Goal: Transaction & Acquisition: Purchase product/service

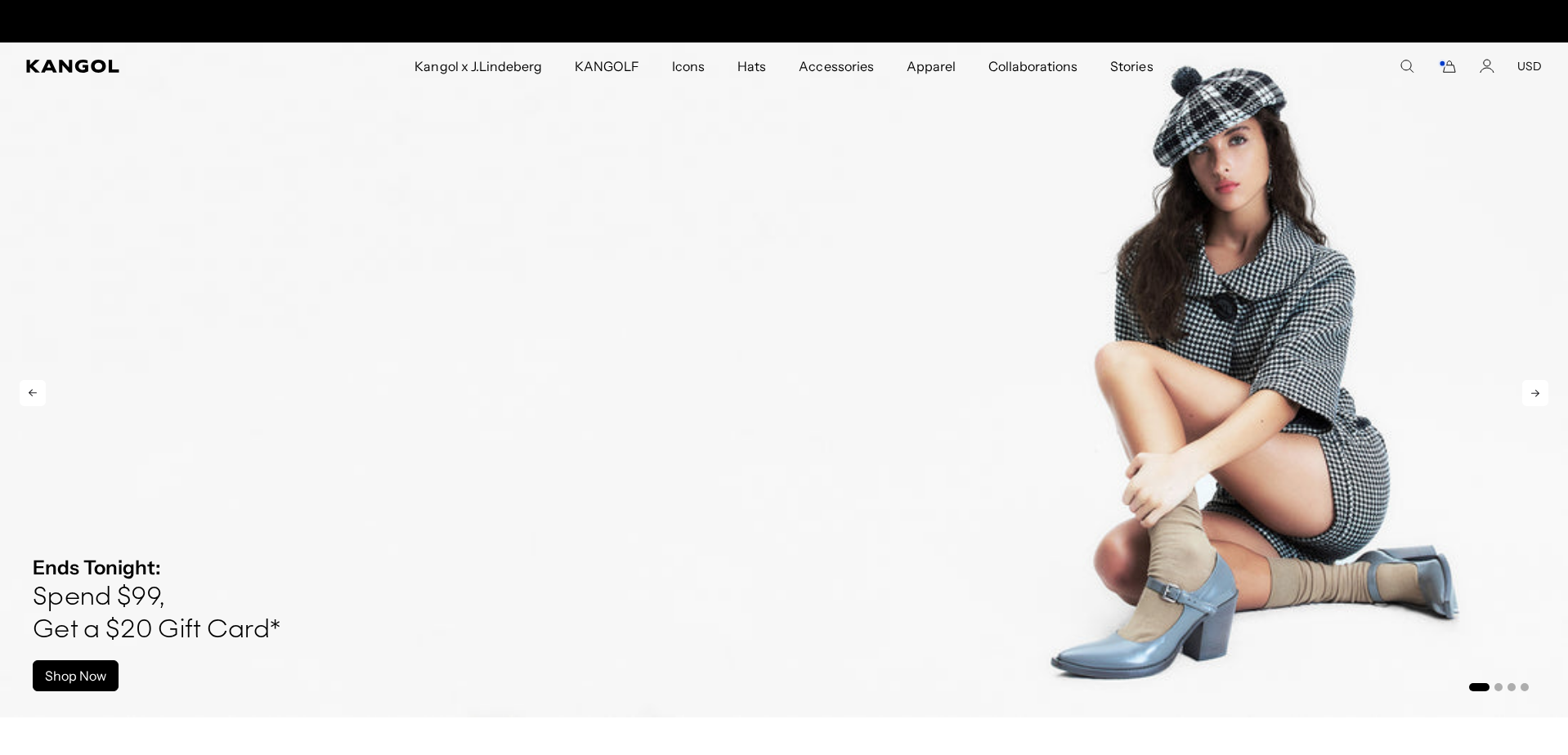
scroll to position [0, 337]
click at [1528, 394] on icon at bounding box center [1535, 393] width 26 height 26
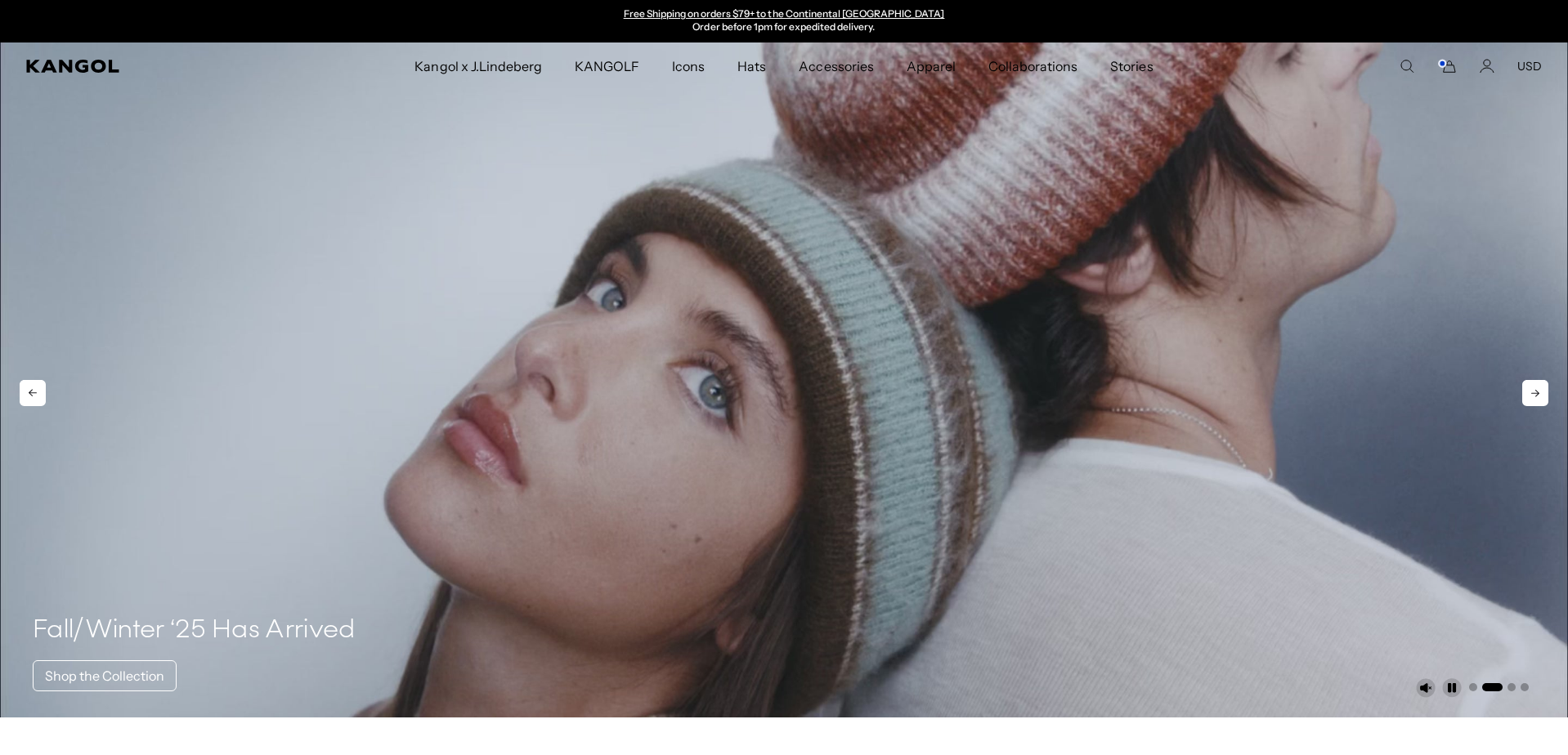
scroll to position [1, 0]
click at [1527, 394] on icon at bounding box center [1535, 392] width 26 height 26
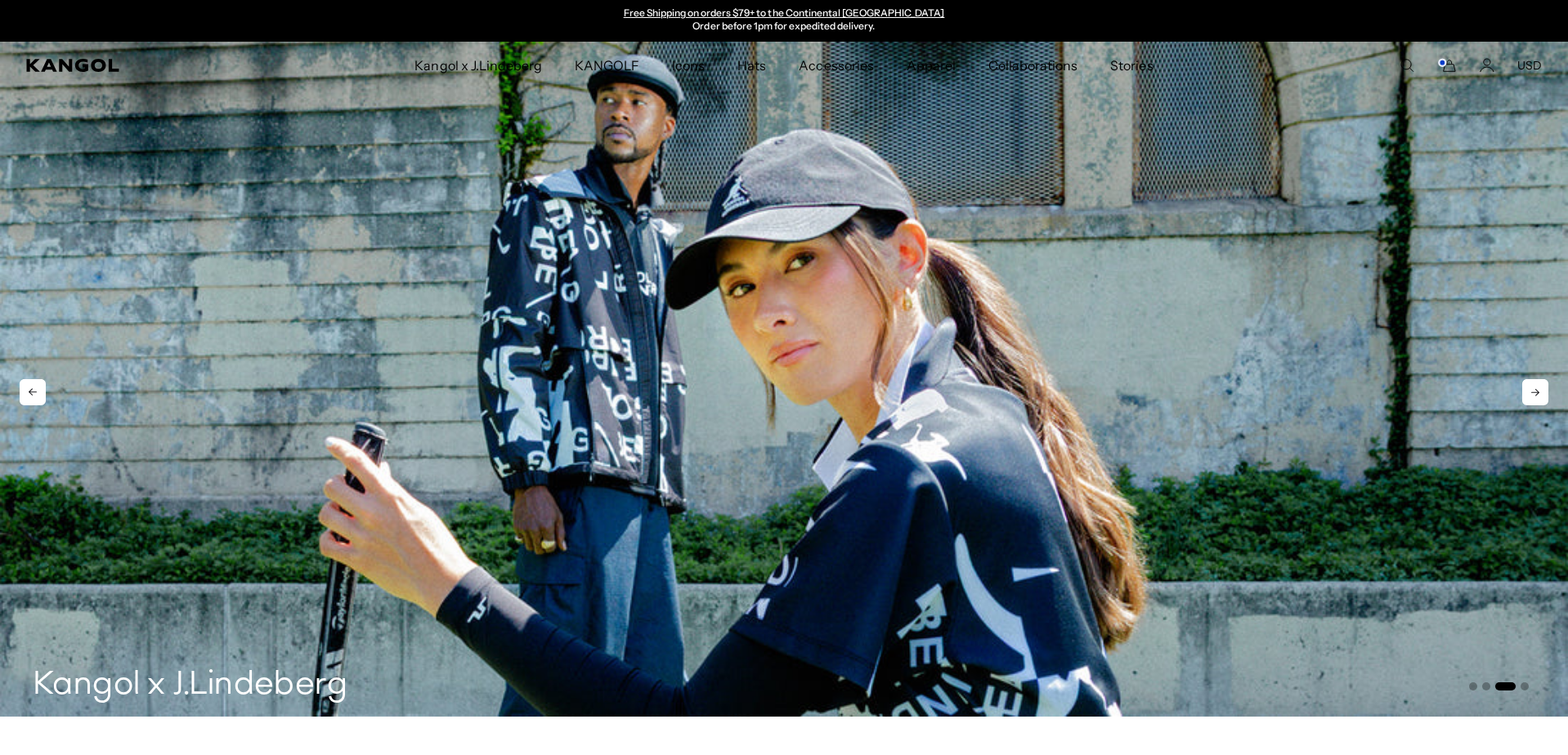
scroll to position [0, 0]
click at [1527, 394] on icon at bounding box center [1535, 393] width 26 height 26
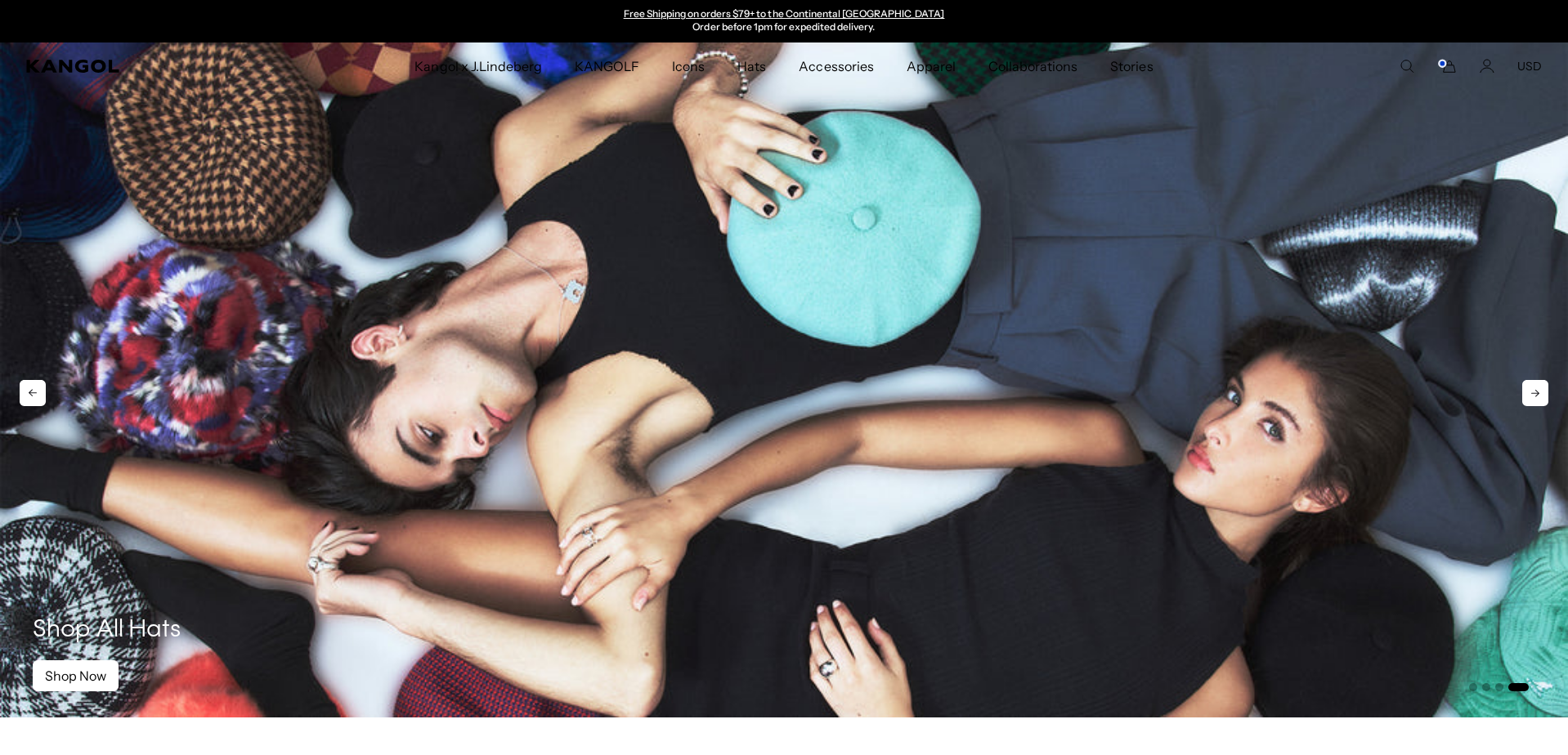
click at [1527, 394] on icon at bounding box center [1535, 393] width 26 height 26
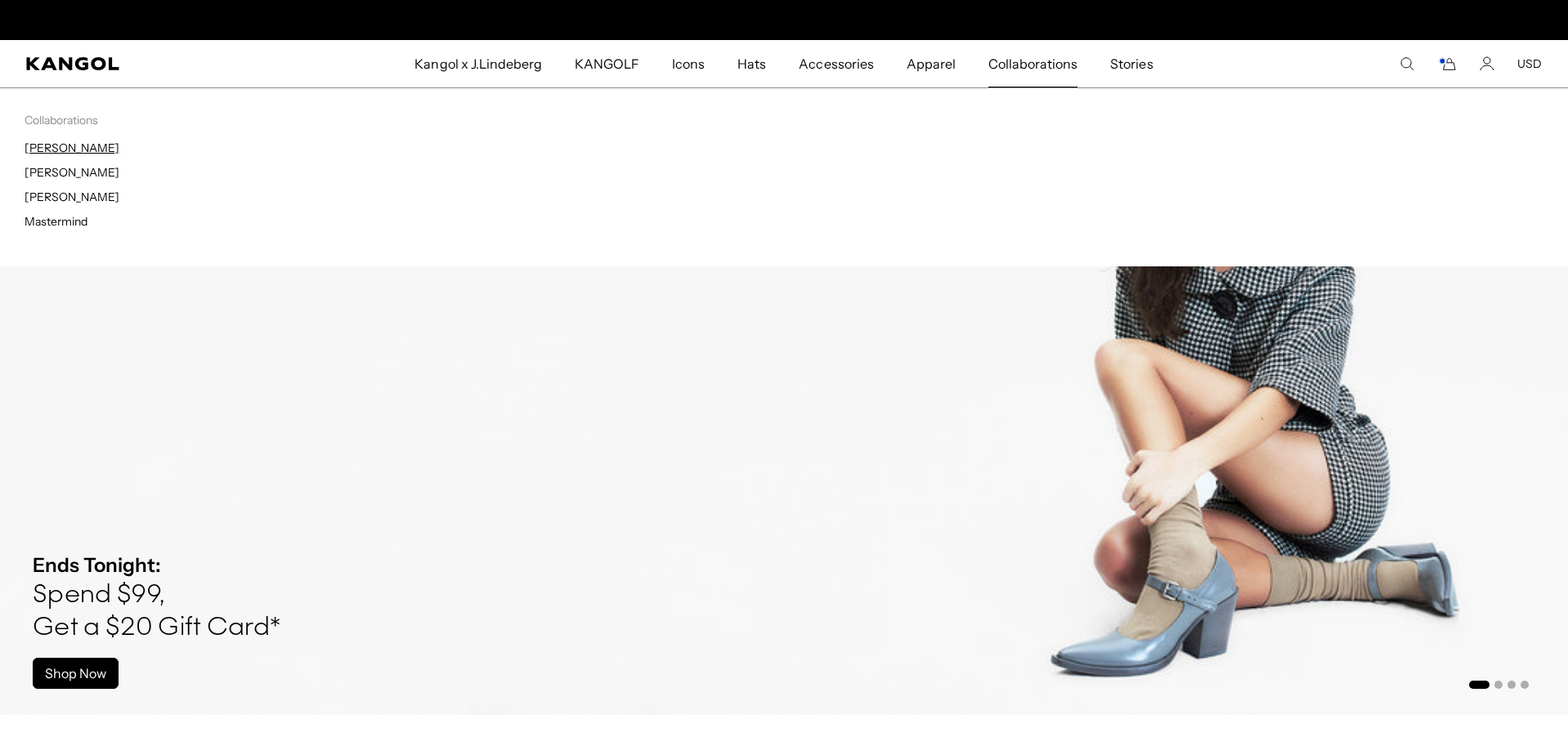
scroll to position [0, 337]
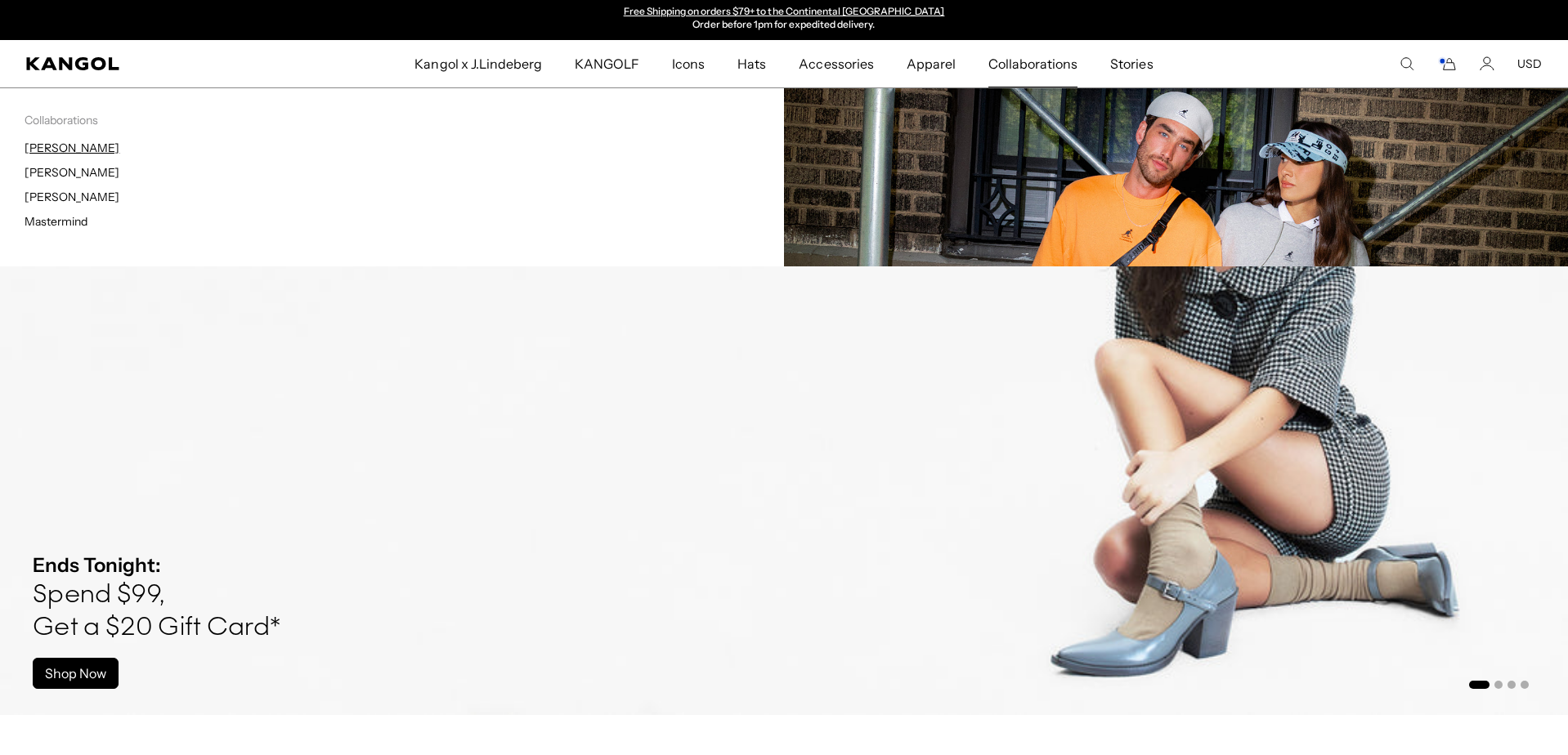
click at [63, 152] on link "[PERSON_NAME]" at bounding box center [72, 148] width 95 height 15
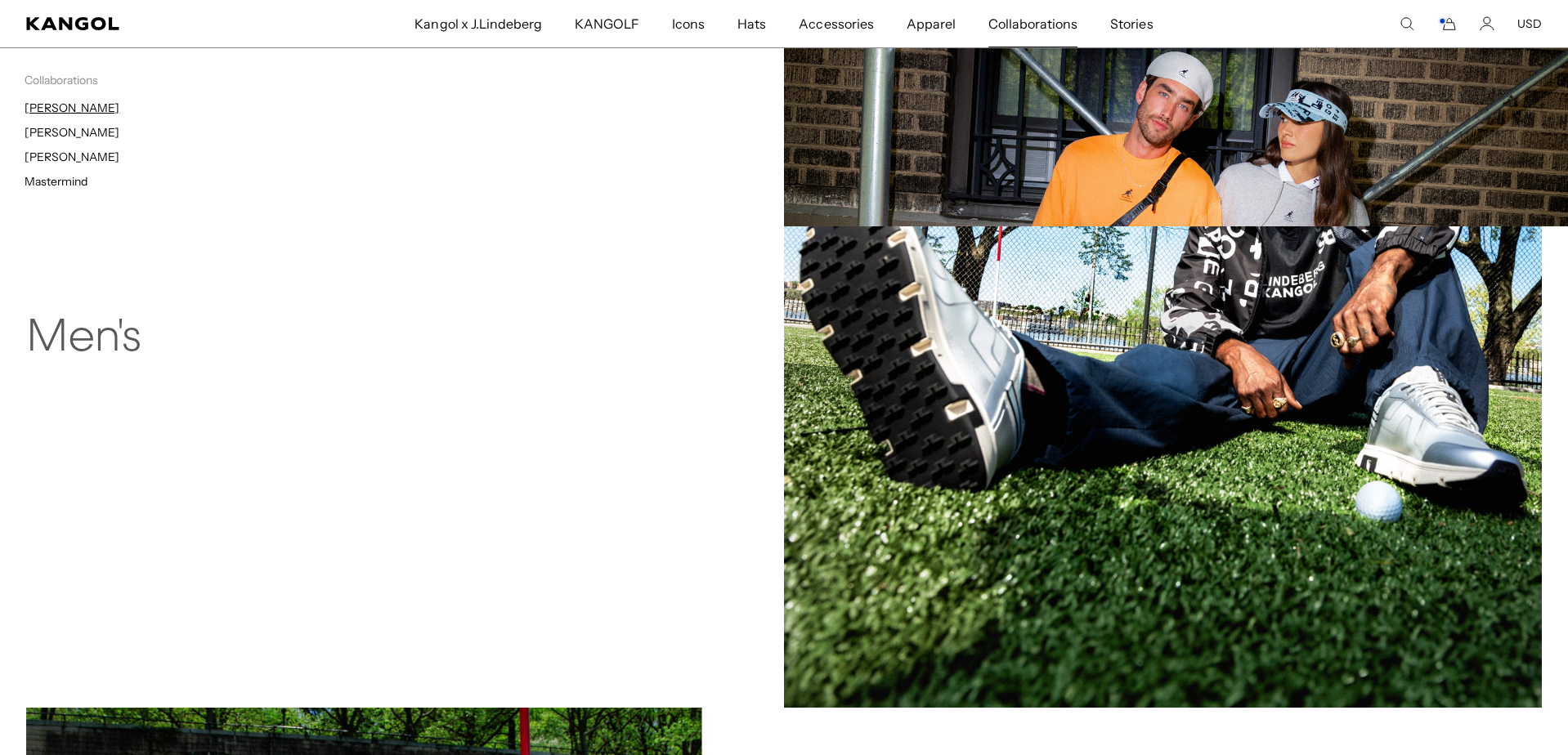
click at [43, 108] on link "[PERSON_NAME]" at bounding box center [72, 108] width 95 height 15
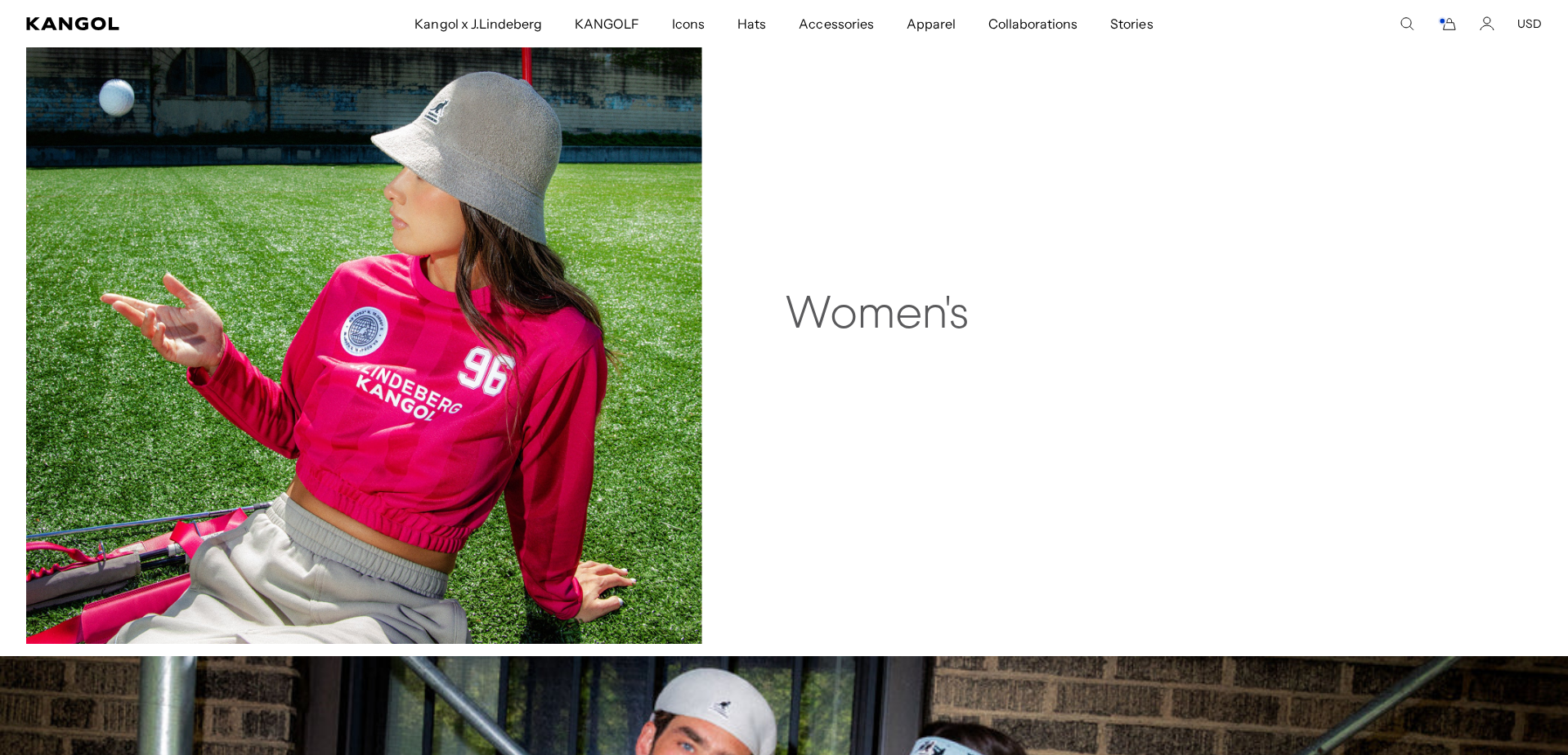
scroll to position [0, 337]
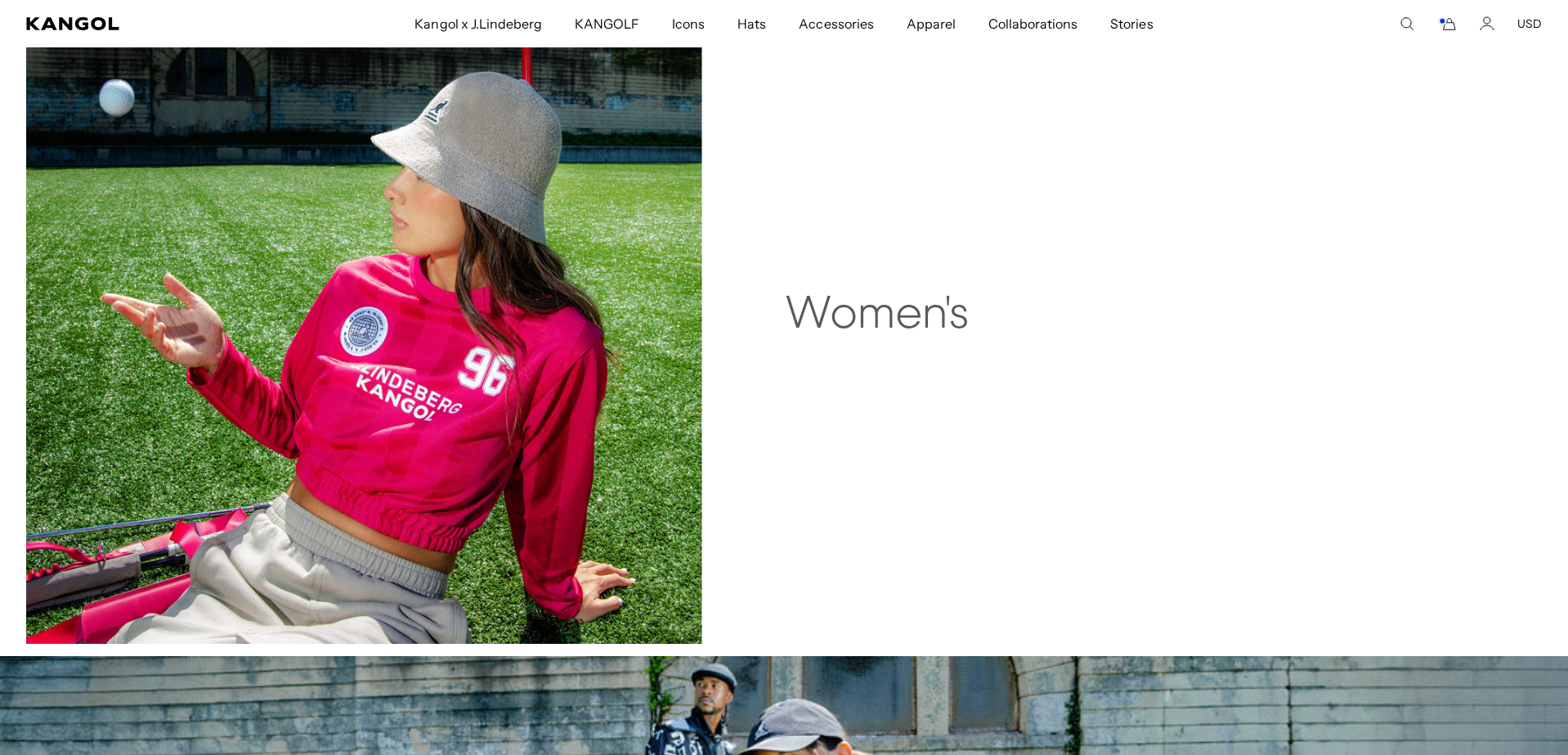
click at [500, 338] on img at bounding box center [364, 306] width 676 height 676
